Goal: Find specific fact: Find contact information

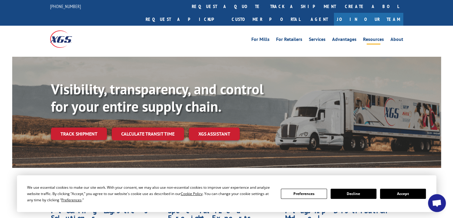
click at [369, 37] on link "Resources" at bounding box center [373, 40] width 21 height 7
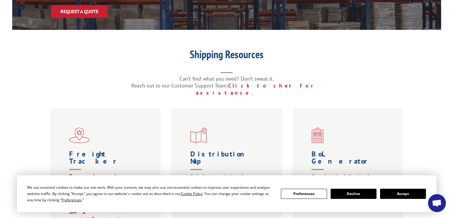
scroll to position [149, 0]
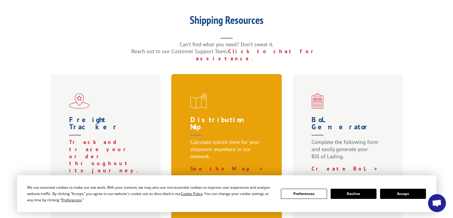
click at [234, 116] on h1 "Distribution Map" at bounding box center [228, 127] width 75 height 22
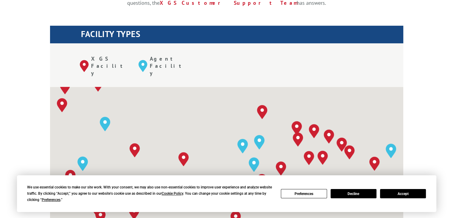
scroll to position [209, 0]
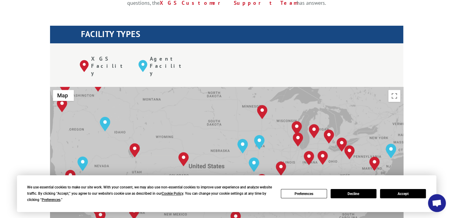
click at [401, 193] on button "Accept" at bounding box center [403, 193] width 46 height 9
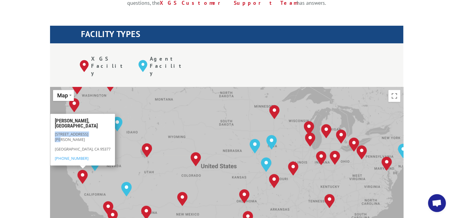
drag, startPoint x: 98, startPoint y: 110, endPoint x: 52, endPoint y: 110, distance: 45.6
click at [52, 114] on div "[PERSON_NAME], [GEOGRAPHIC_DATA] [STREET_ADDRESS][PERSON_NAME] [PHONE_NUMBER]" at bounding box center [82, 140] width 65 height 52
copy p "[STREET_ADDRESS][PERSON_NAME]"
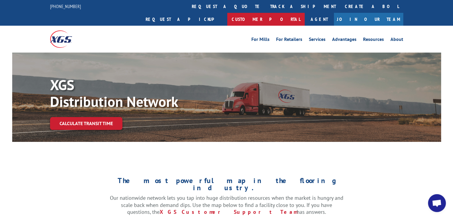
click at [305, 13] on link "Customer Portal" at bounding box center [266, 19] width 78 height 13
